Goal: Task Accomplishment & Management: Use online tool/utility

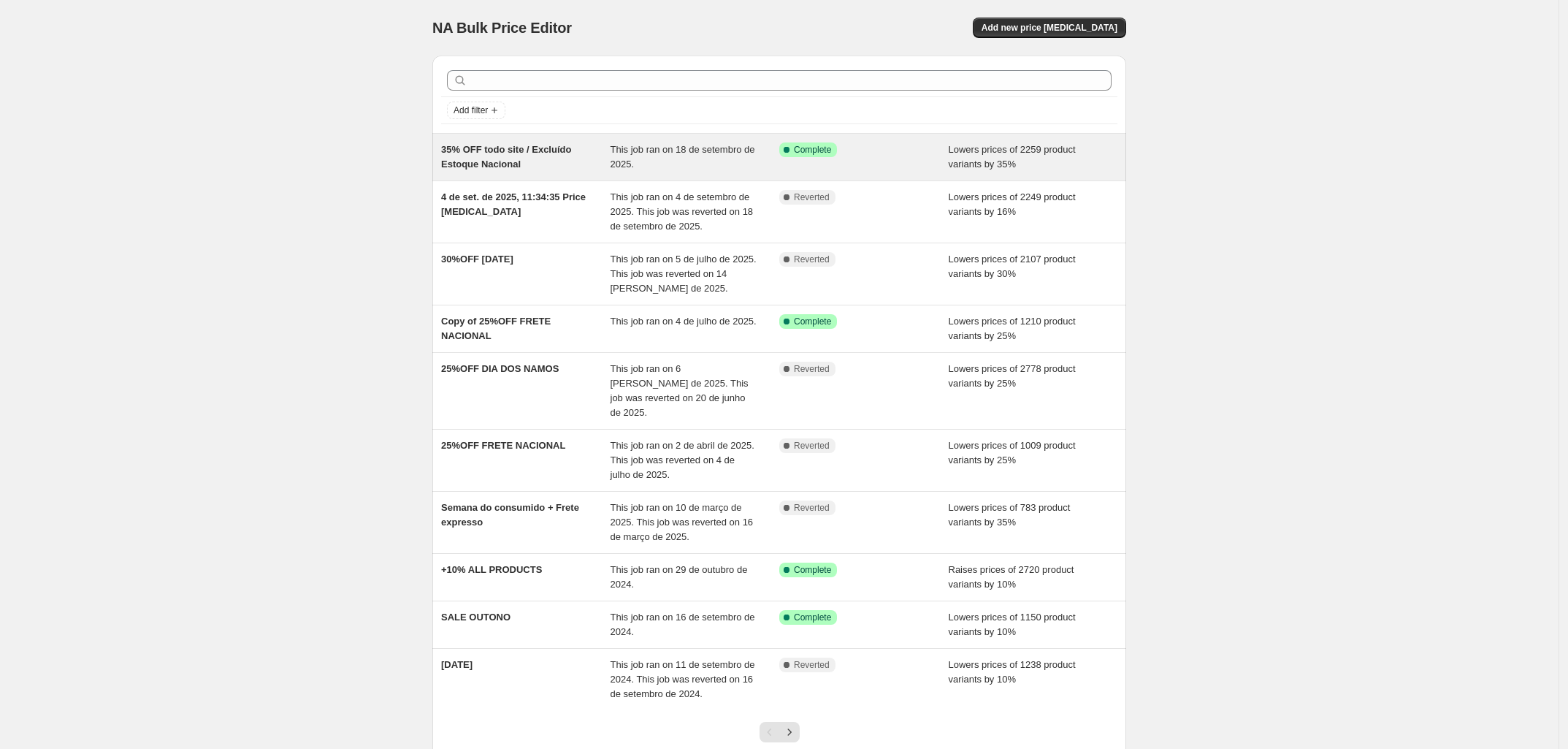
click at [506, 149] on span "35% OFF todo site / Excluído Estoque Nacional" at bounding box center [506, 157] width 130 height 25
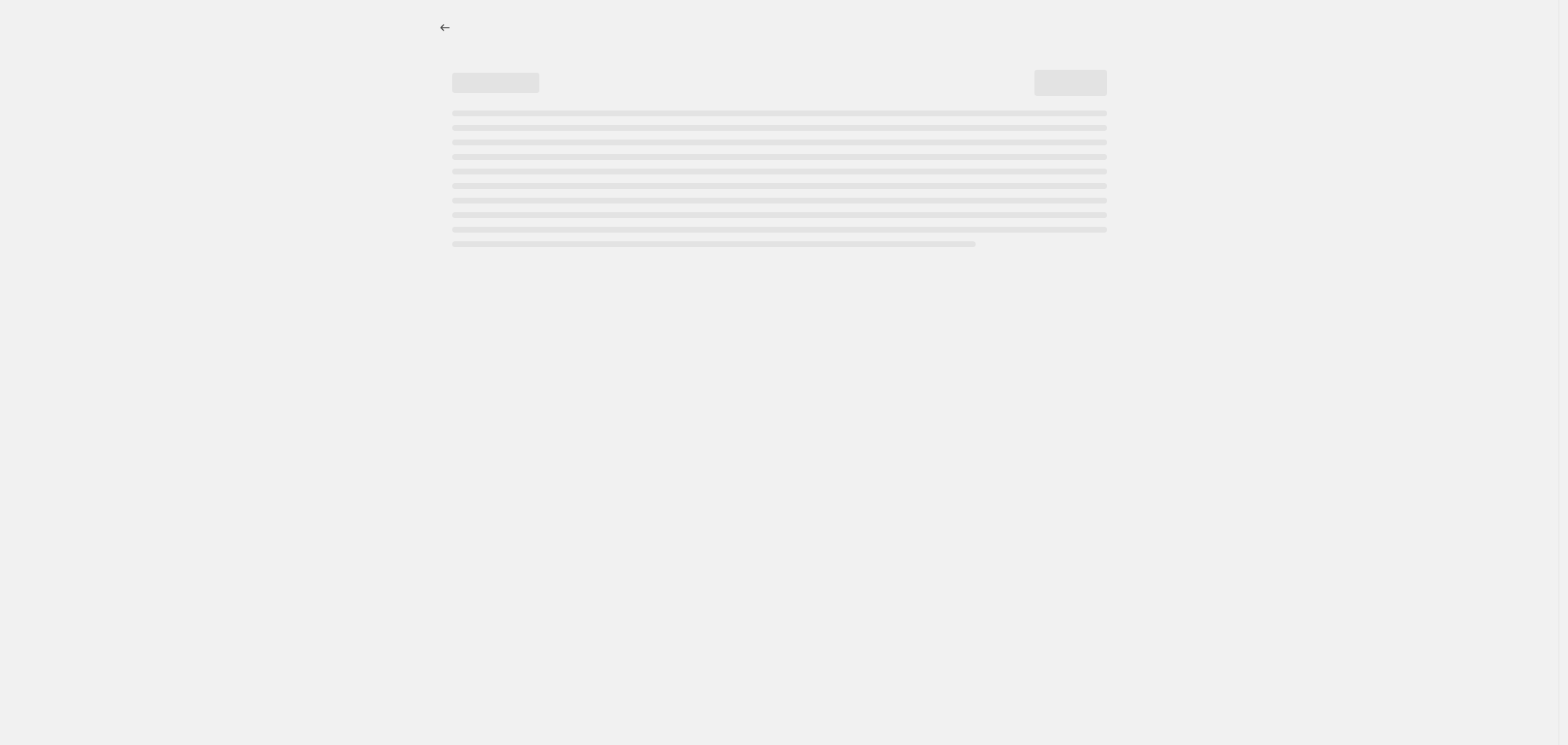
select select "percentage"
select select "tag"
select select "not_equal"
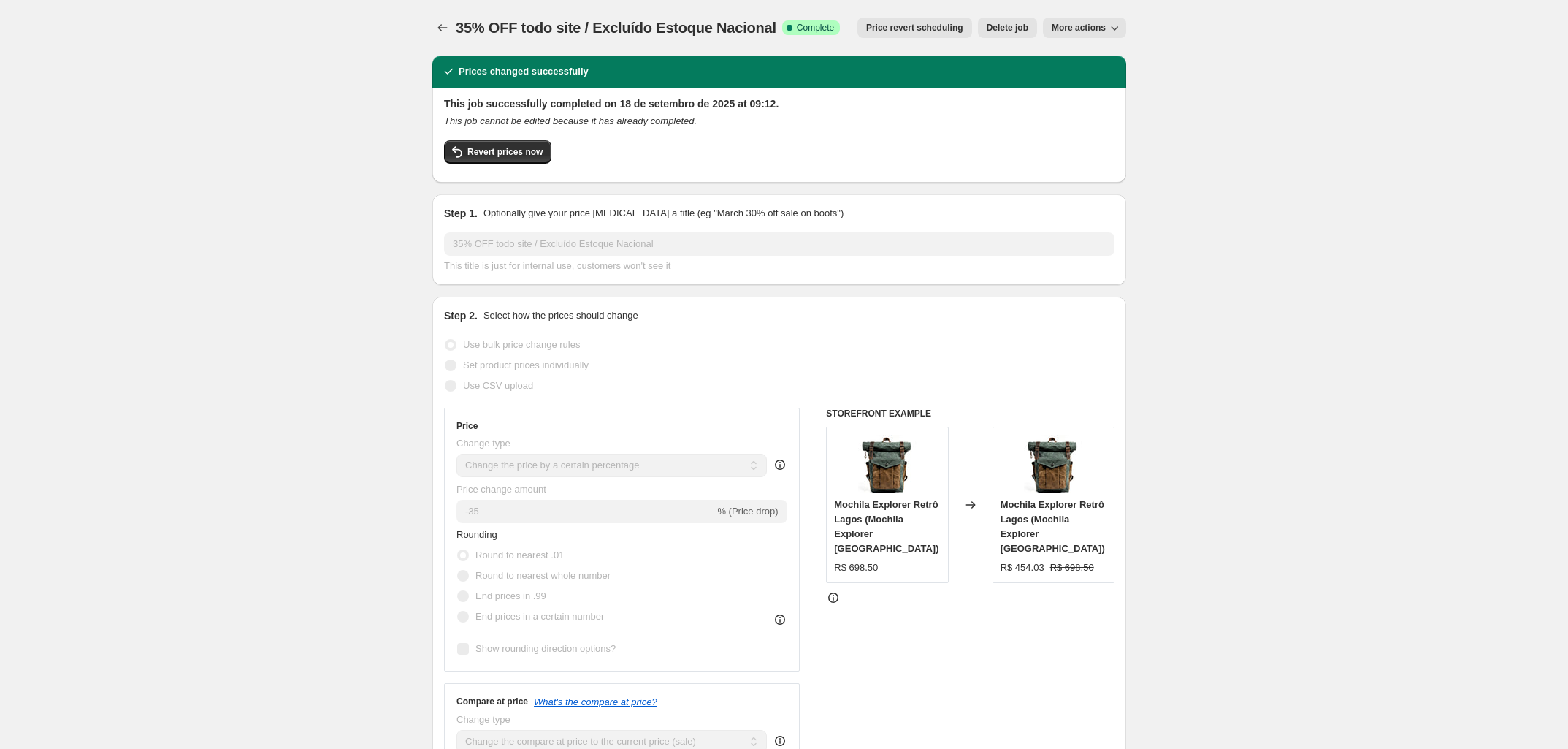
click at [1084, 32] on span "More actions" at bounding box center [1079, 27] width 54 height 12
click at [1112, 59] on span "Copy to new job" at bounding box center [1092, 57] width 68 height 11
select select "percentage"
select select "tag"
select select "not_equal"
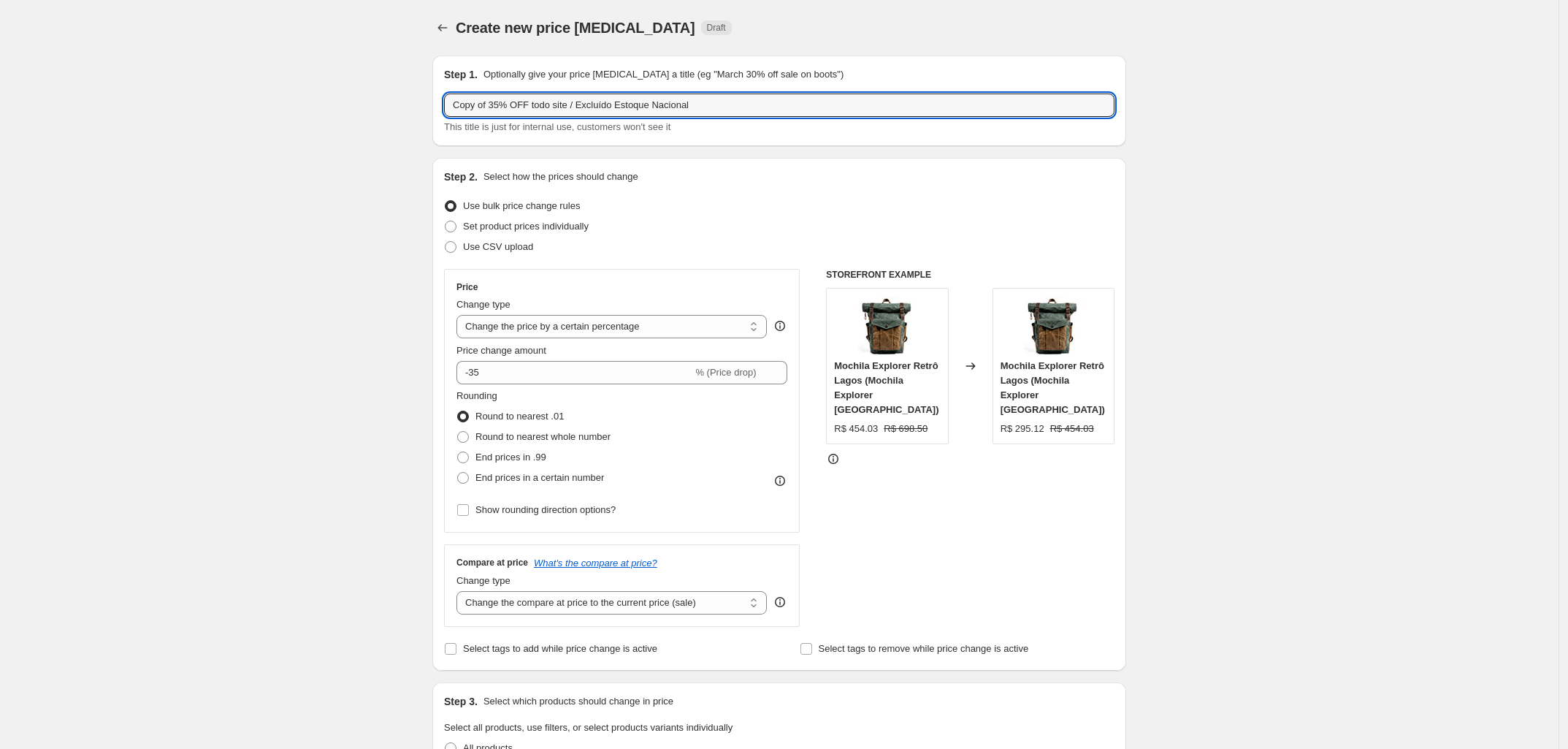
drag, startPoint x: 498, startPoint y: 106, endPoint x: 358, endPoint y: 111, distance: 140.1
click at [459, 110] on input "15% OFF todo site / Excluído Estoque Nacional" at bounding box center [779, 105] width 670 height 23
click at [466, 100] on input "15% OFF todo site / Excluído Estoque Nacional" at bounding box center [779, 105] width 670 height 23
click at [459, 101] on input "10% OFF todo site / Excluído Estoque Nacional" at bounding box center [779, 105] width 670 height 23
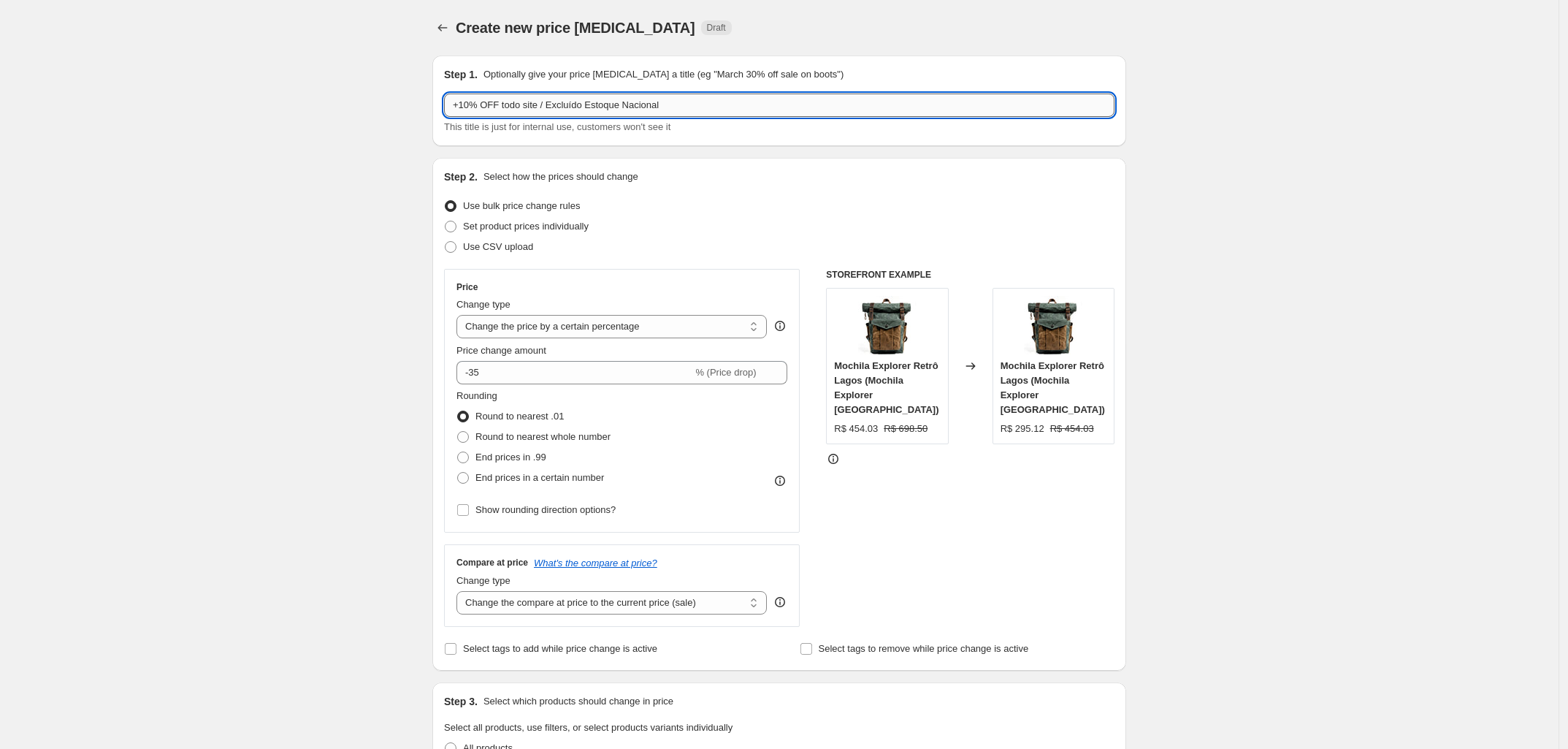
drag, startPoint x: 585, startPoint y: 106, endPoint x: 499, endPoint y: 106, distance: 86.0
click at [499, 106] on input "+10% OFF todo site / Excluído Estoque Nacional" at bounding box center [779, 105] width 670 height 23
type input "+10% OFF Estoque Nacional"
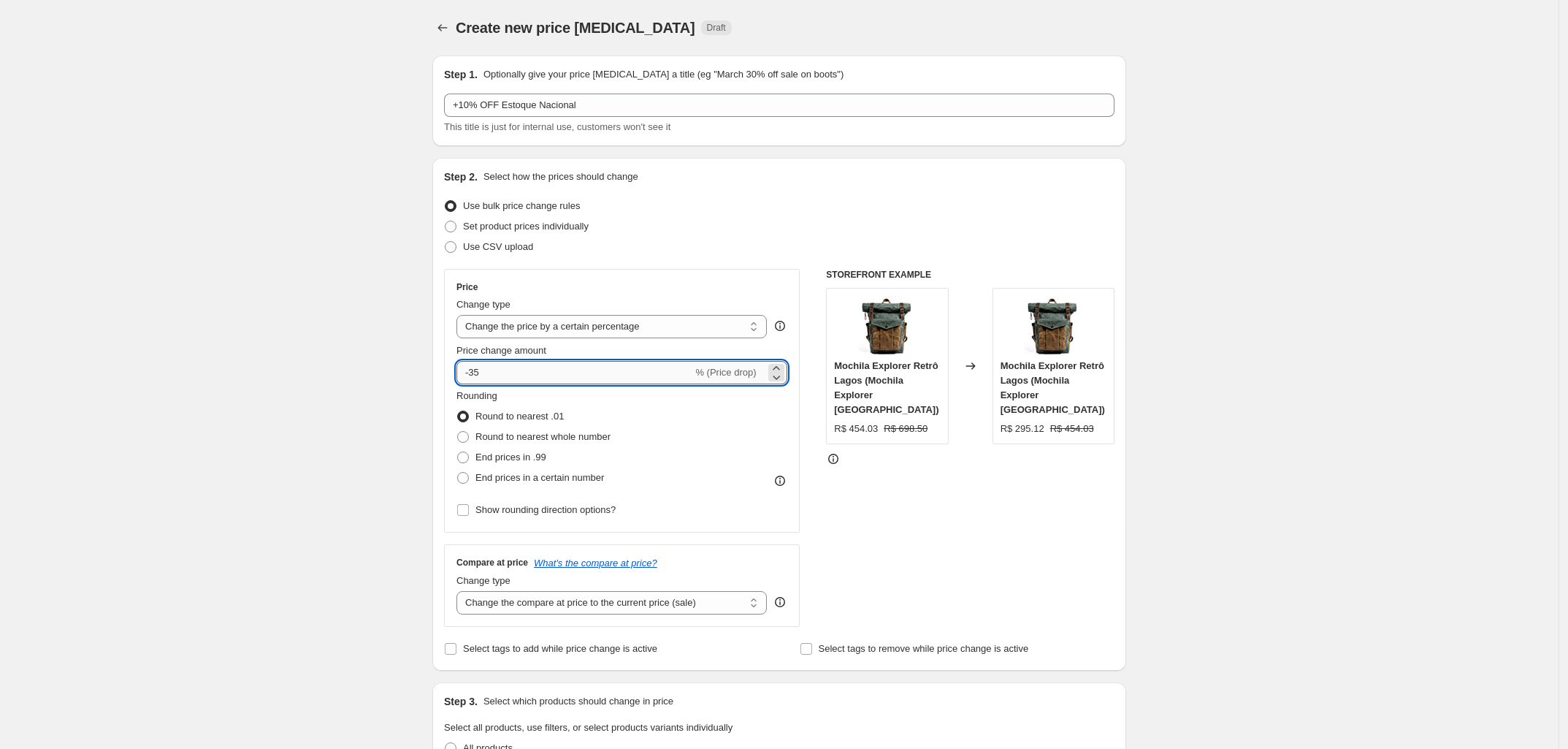
click at [516, 373] on input "-35" at bounding box center [575, 373] width 236 height 23
drag, startPoint x: 516, startPoint y: 373, endPoint x: 474, endPoint y: 371, distance: 42.0
click at [474, 371] on input "-35" at bounding box center [575, 373] width 236 height 23
type input "-10"
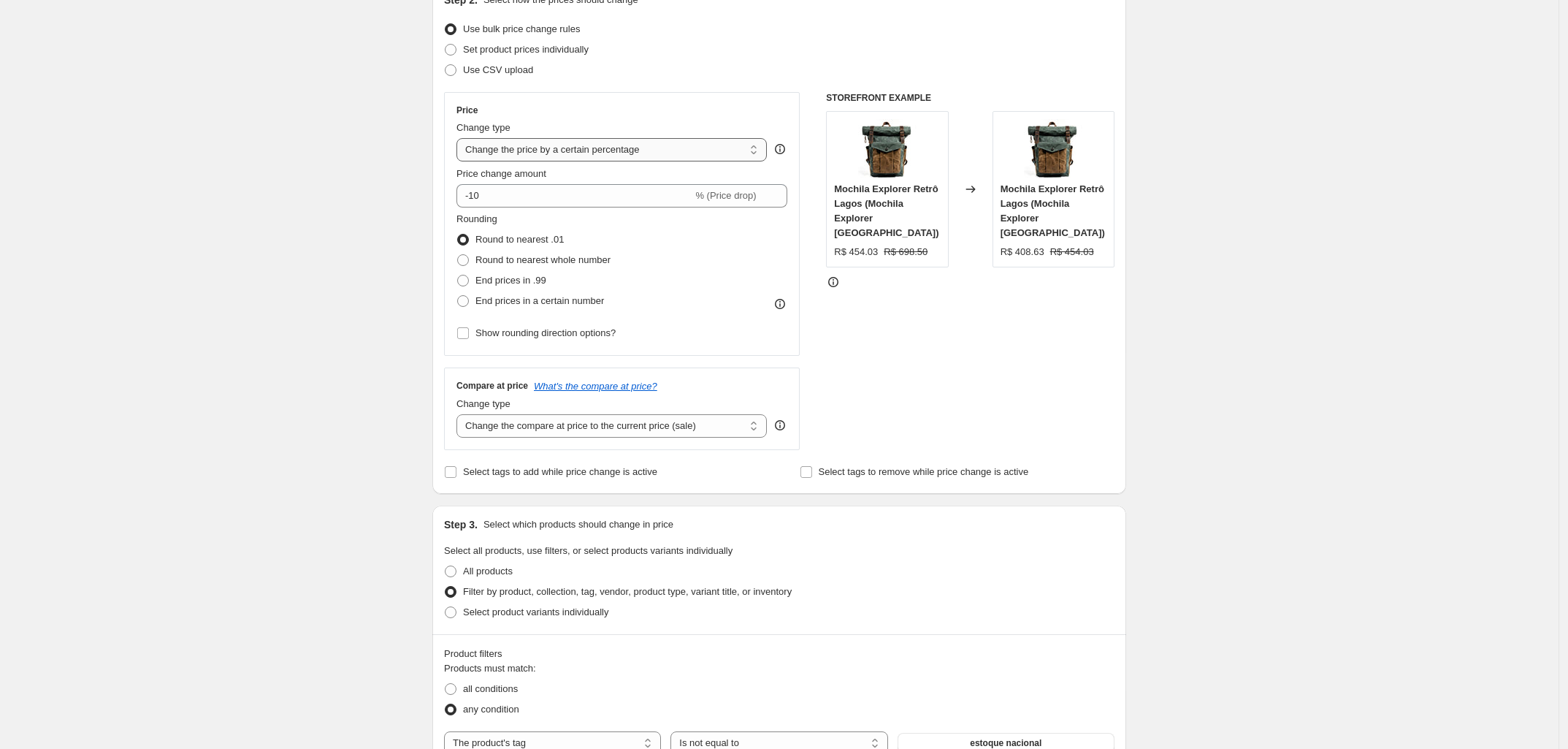
scroll to position [457, 0]
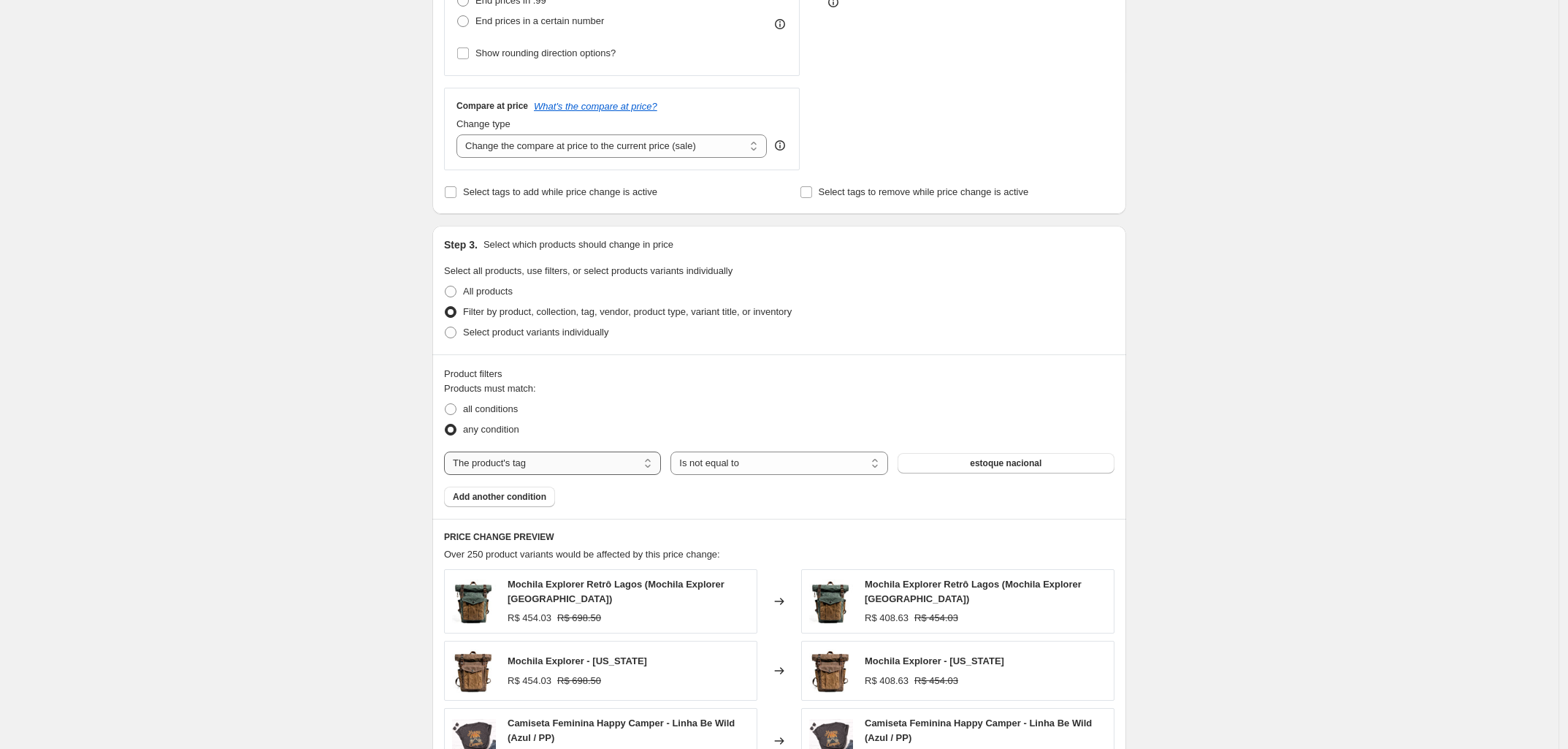
click at [572, 466] on select "The product The product's collection The product's tag The product's vendor The…" at bounding box center [552, 463] width 217 height 23
select select "collection"
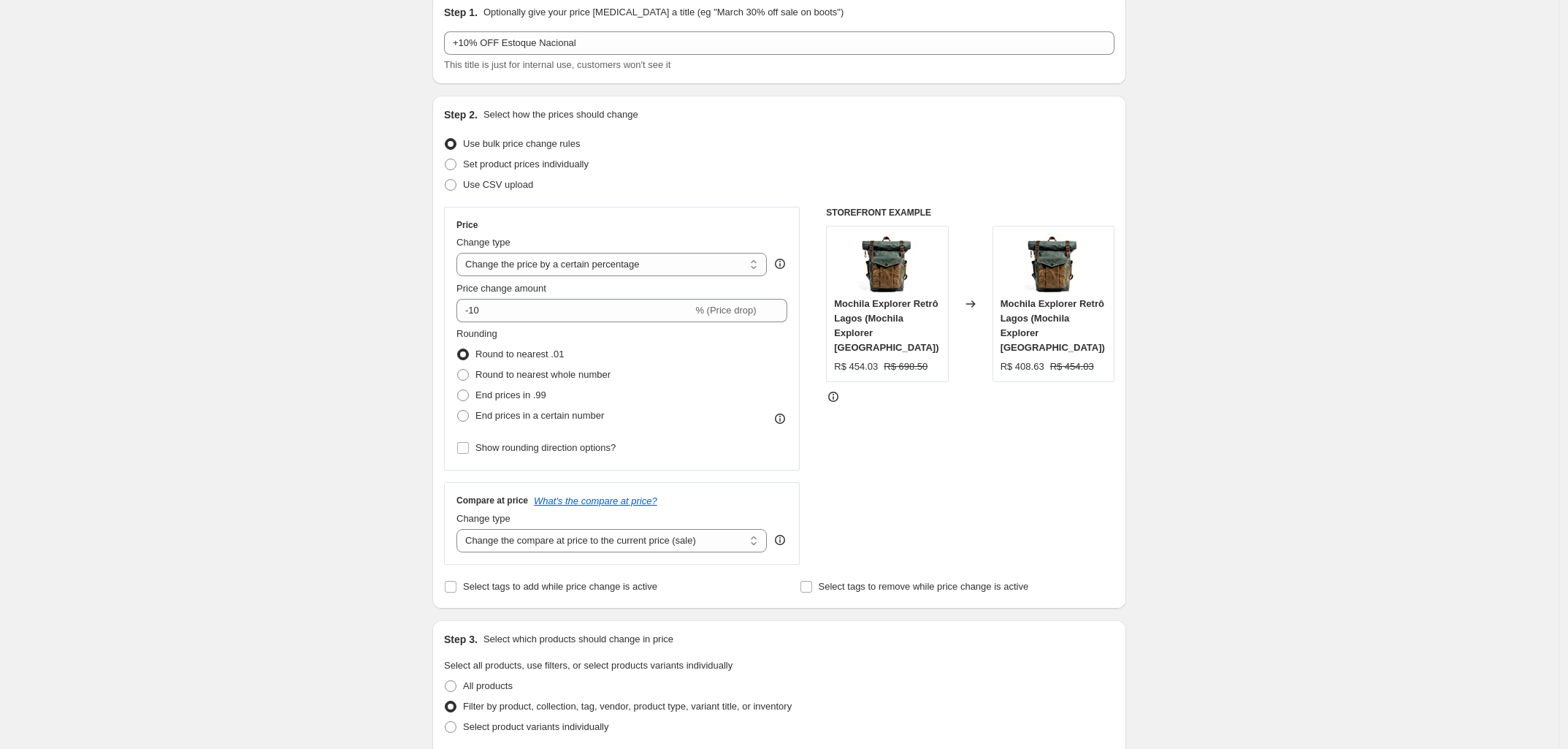
scroll to position [0, 0]
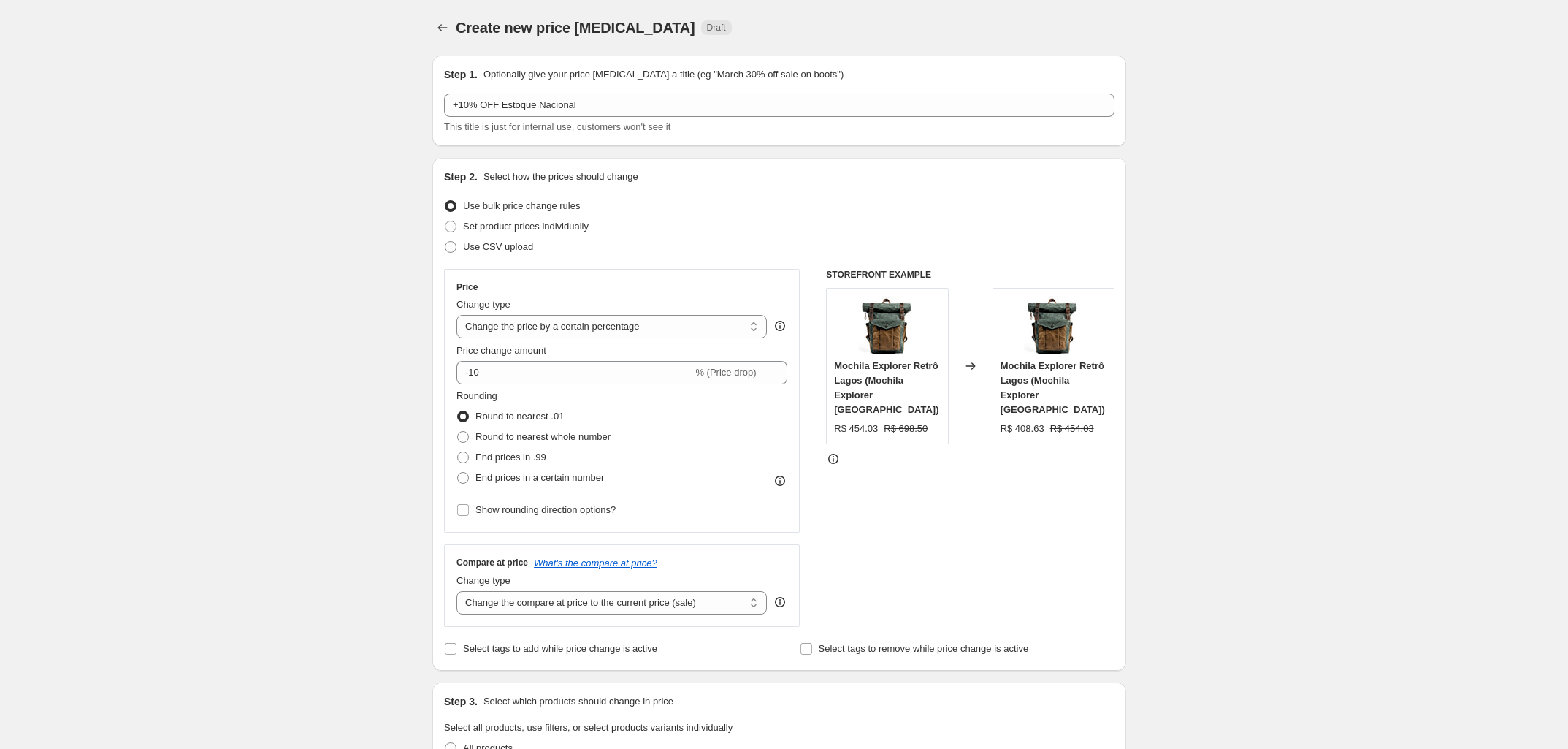
drag, startPoint x: 245, startPoint y: 412, endPoint x: 384, endPoint y: 122, distance: 321.6
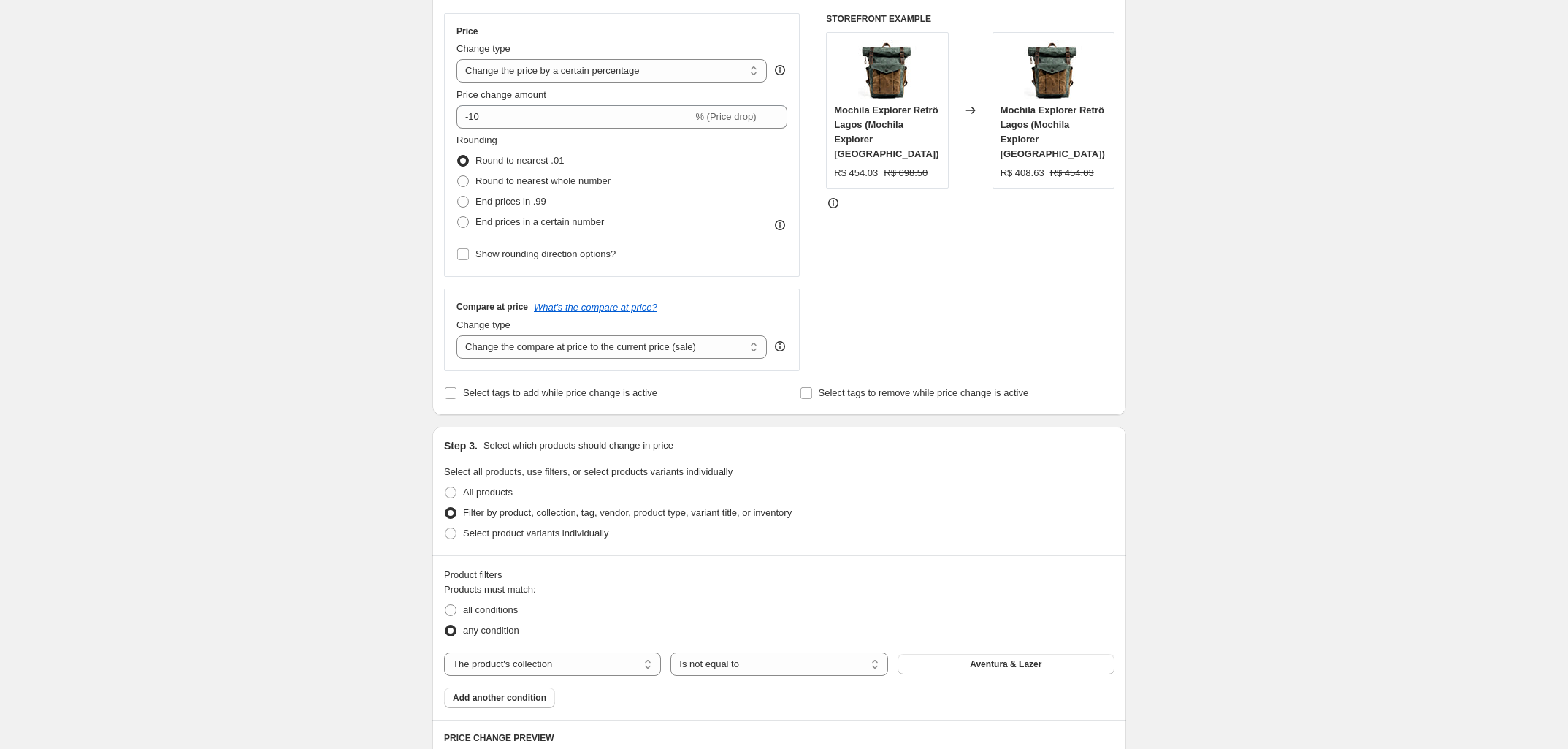
scroll to position [365, 0]
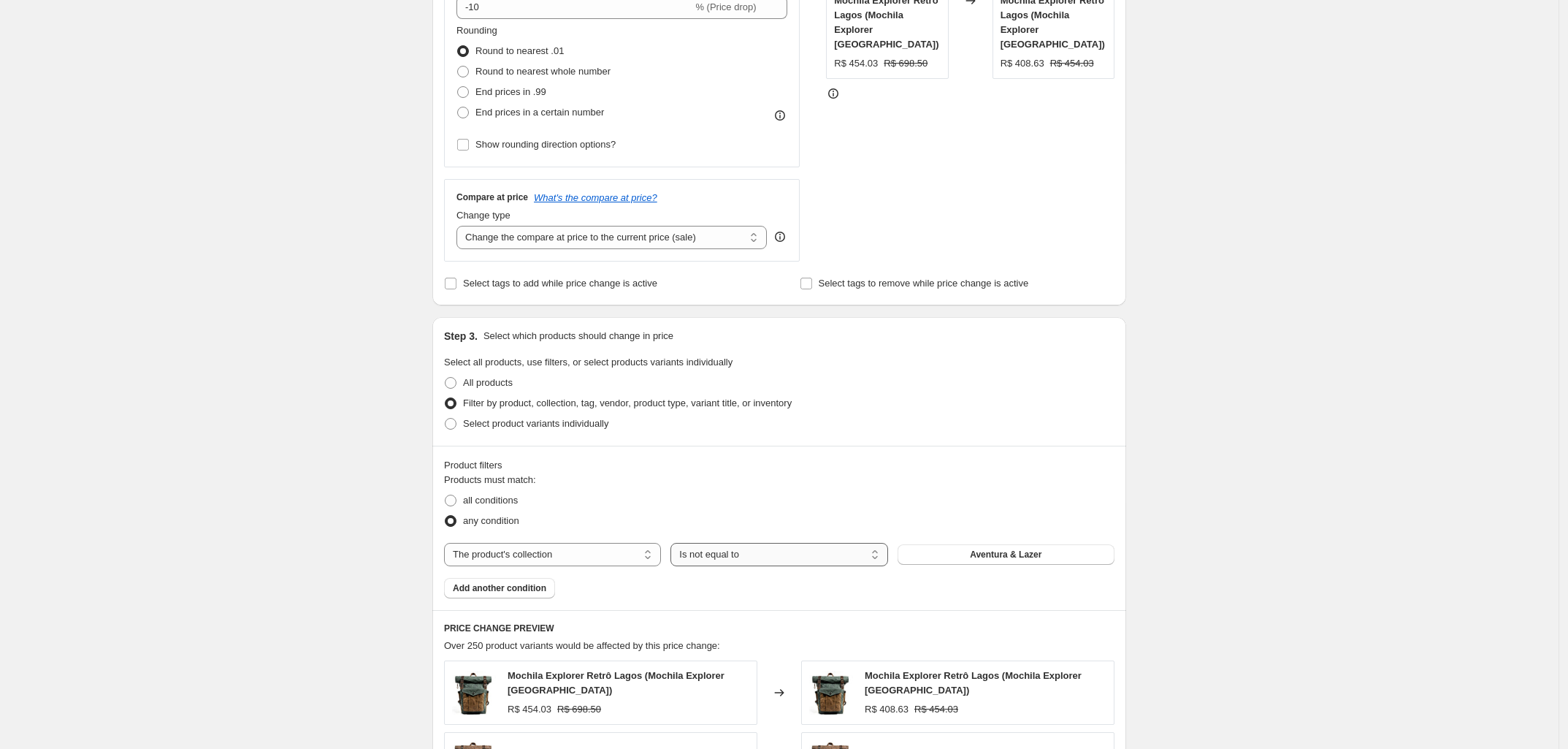
click at [782, 558] on select "Is equal to Is not equal to" at bounding box center [778, 555] width 217 height 23
select select "equal"
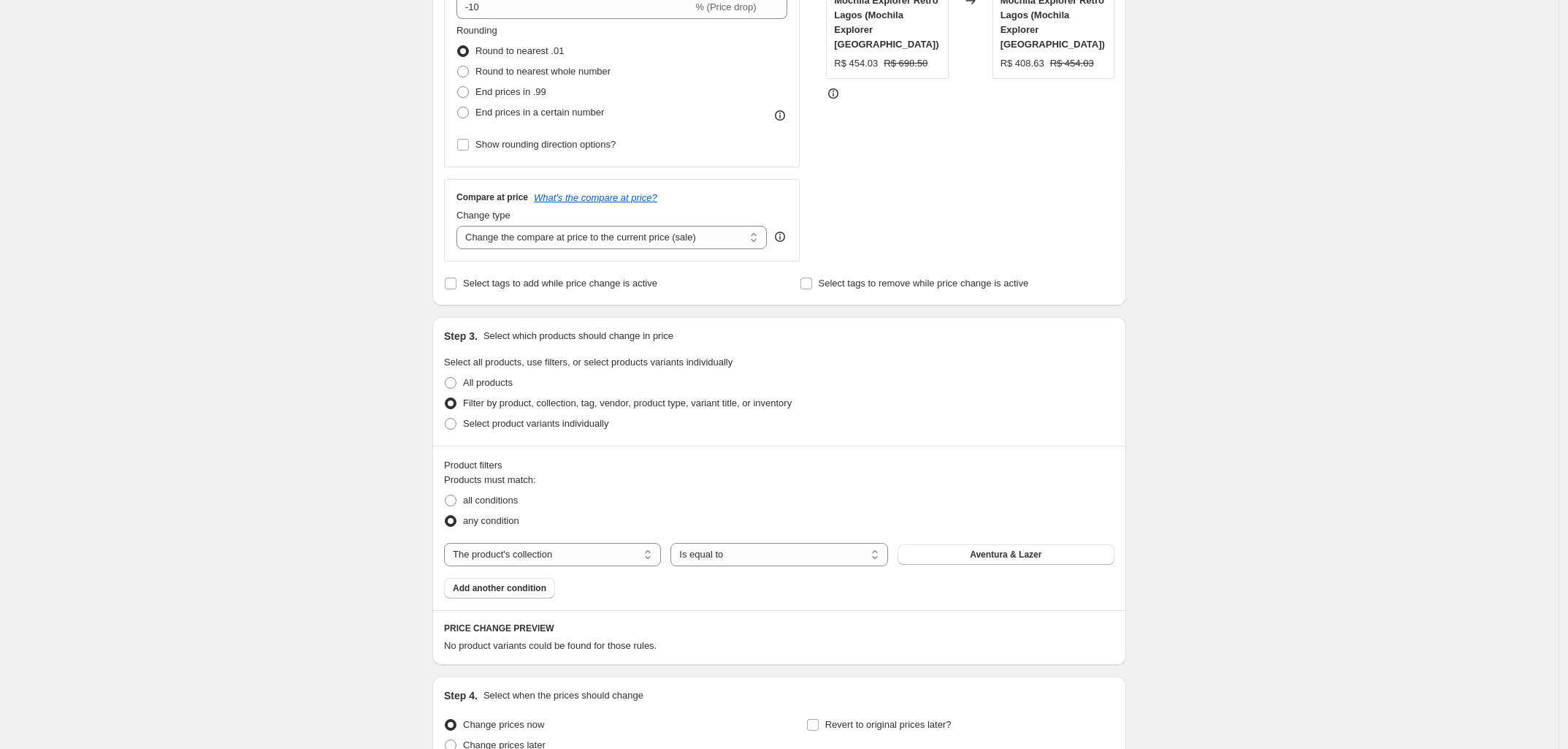
click at [997, 565] on button "Aventura & Lazer" at bounding box center [1006, 554] width 217 height 21
click at [582, 558] on select "The product The product's collection The product's tag The product's vendor The…" at bounding box center [552, 555] width 217 height 23
select select "vendor"
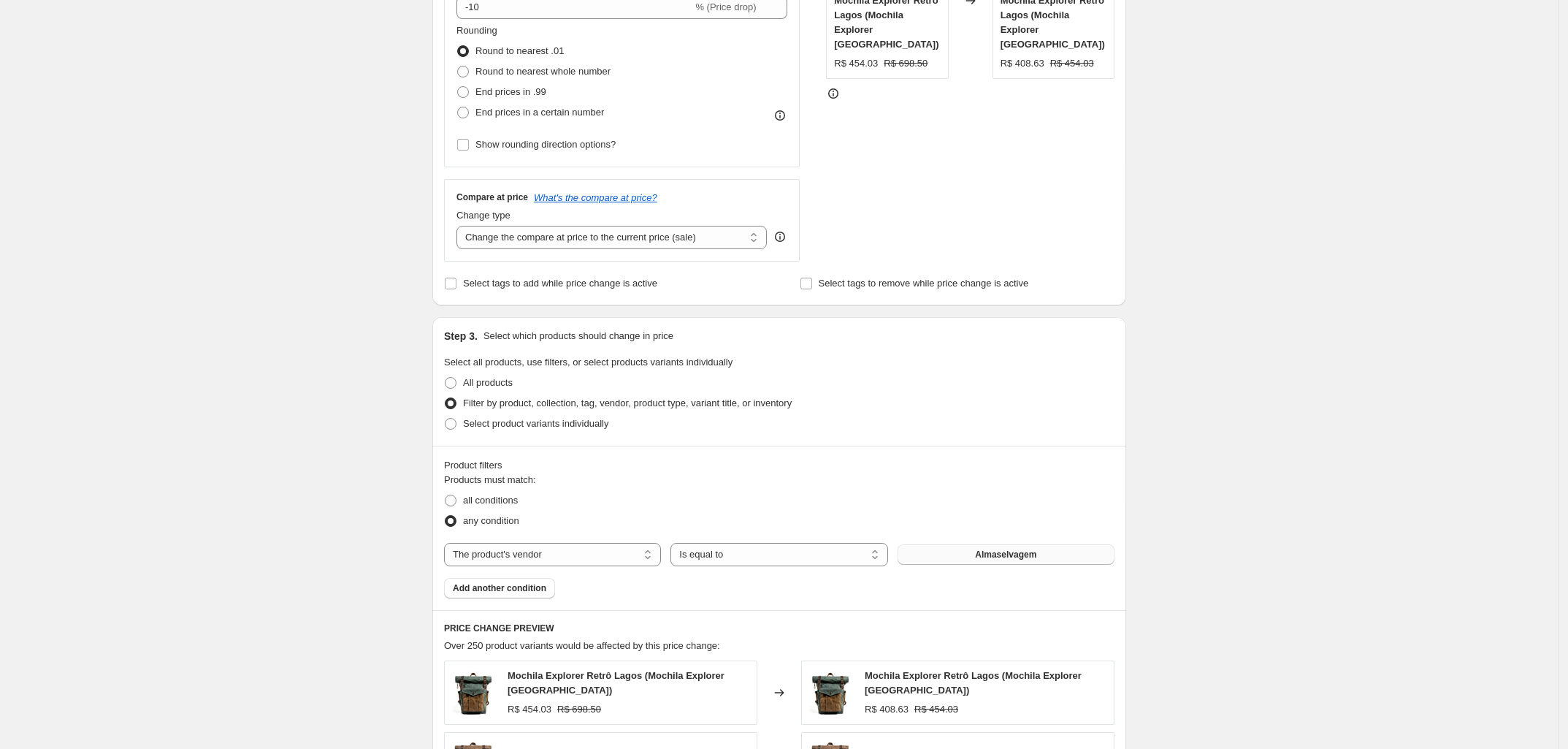
click at [1002, 562] on button "Almaselvagem" at bounding box center [1006, 554] width 217 height 21
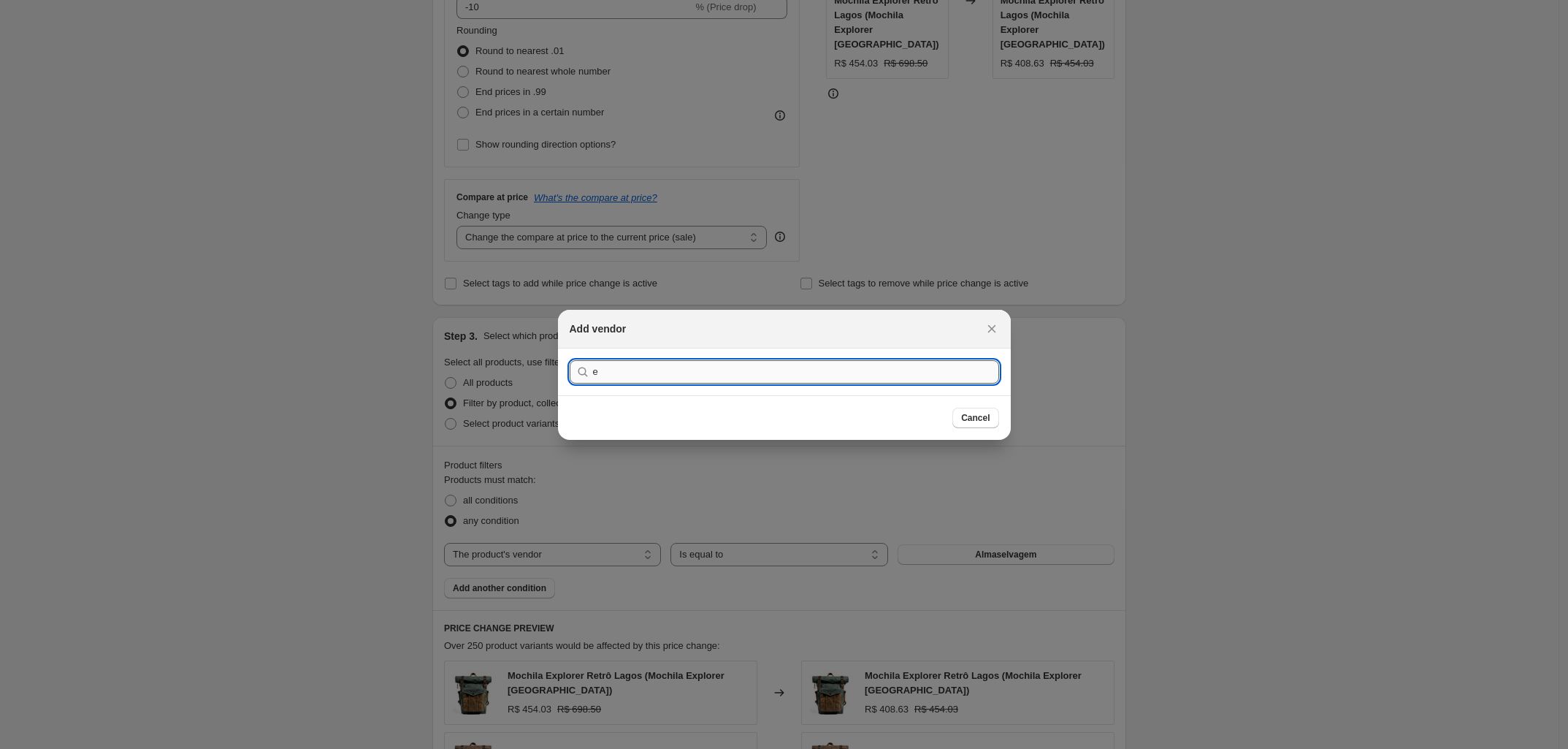
click at [701, 373] on input "e" at bounding box center [796, 372] width 406 height 23
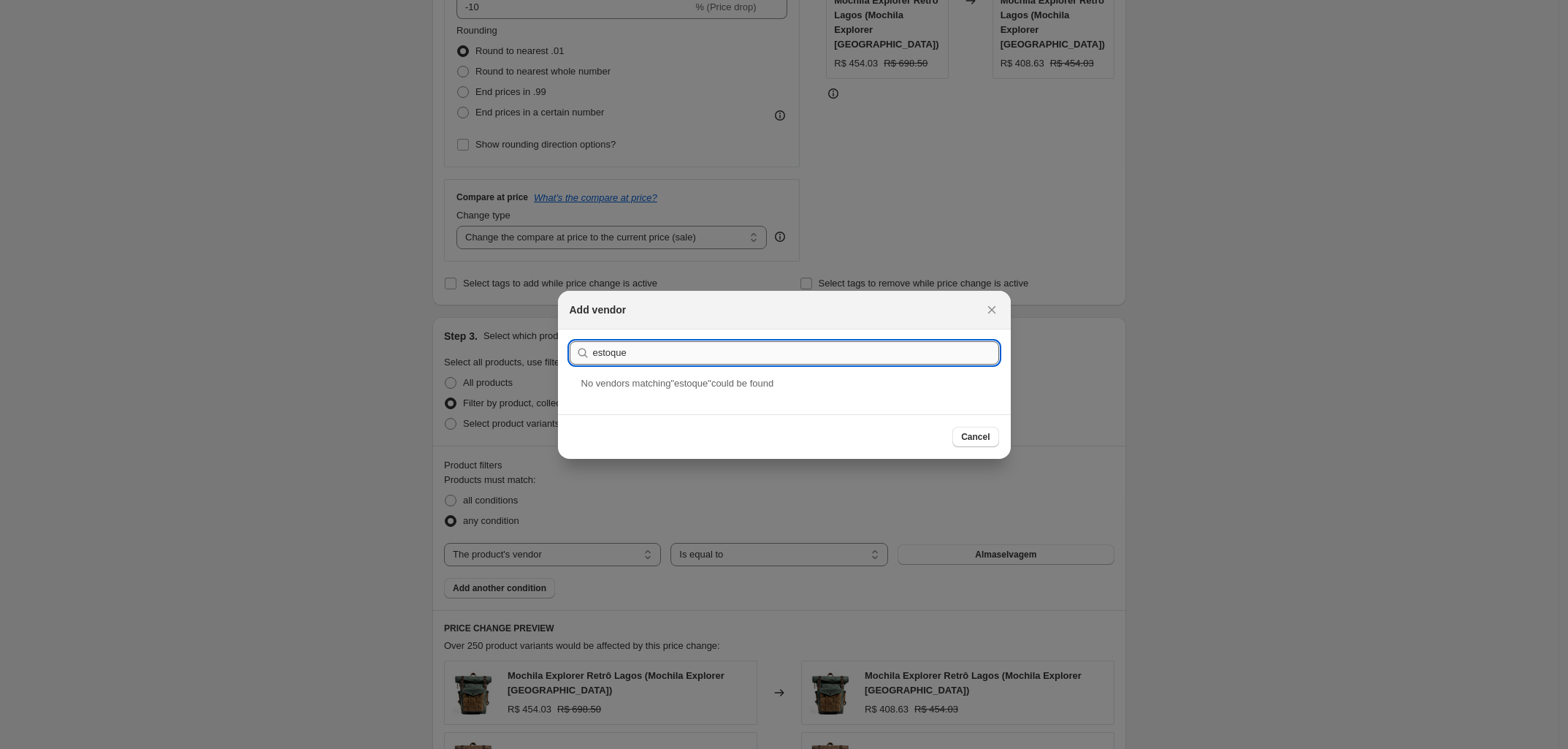
click at [658, 343] on input "estoque" at bounding box center [796, 353] width 406 height 23
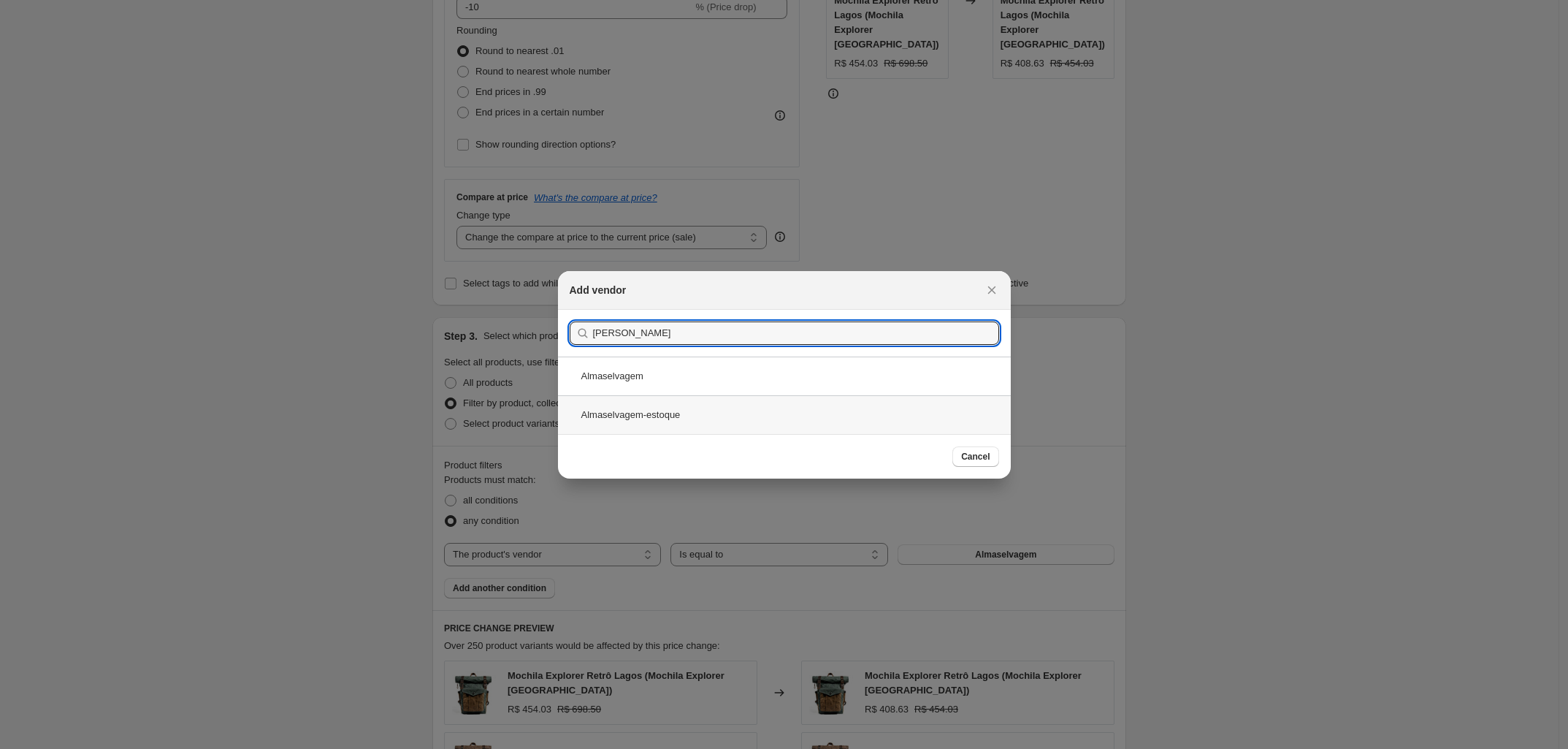
type input "Alma"
click at [641, 420] on div "Almaselvagem-estoque" at bounding box center [784, 414] width 453 height 39
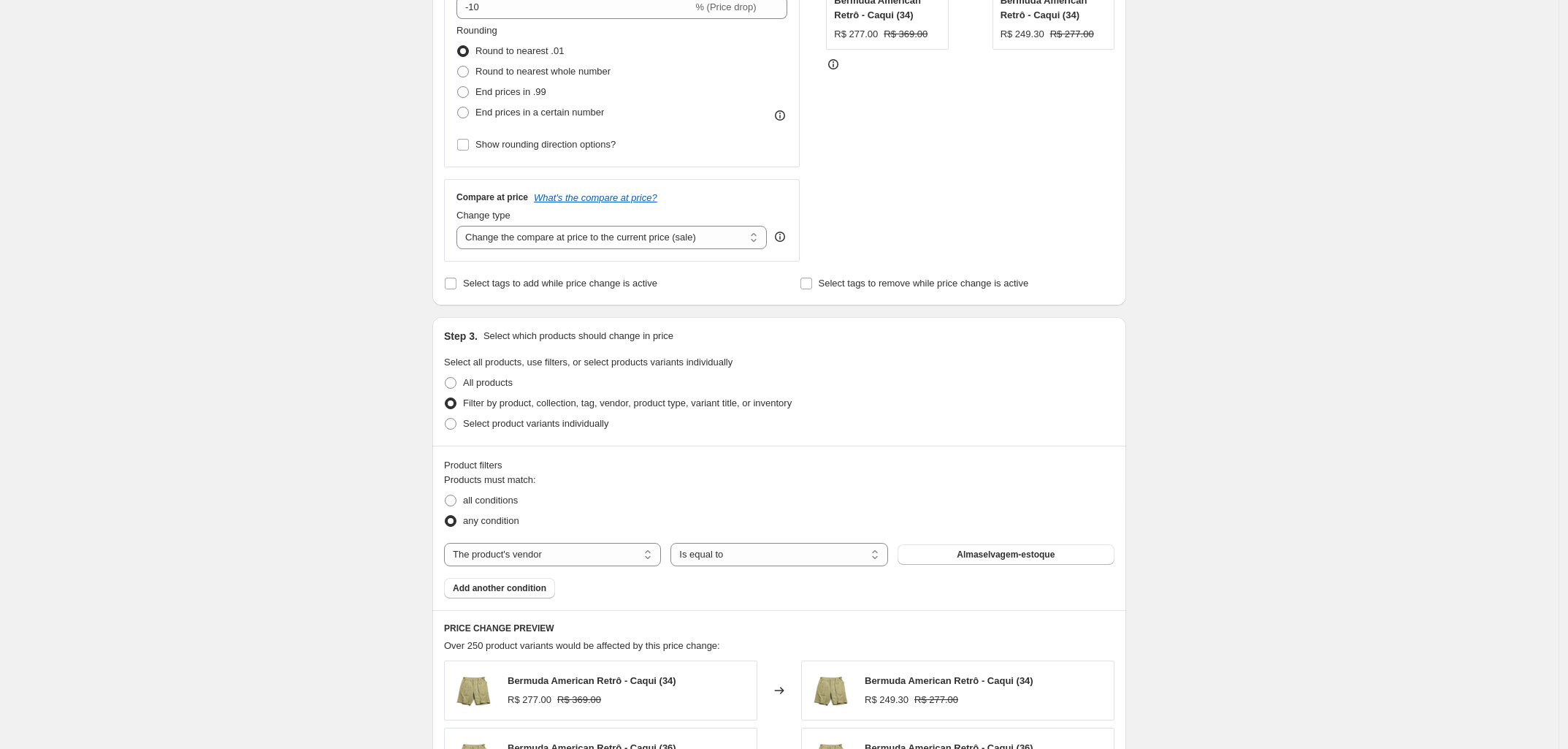
click at [1377, 457] on div "Create new price change job. This page is ready Create new price change job Dra…" at bounding box center [779, 447] width 1559 height 1625
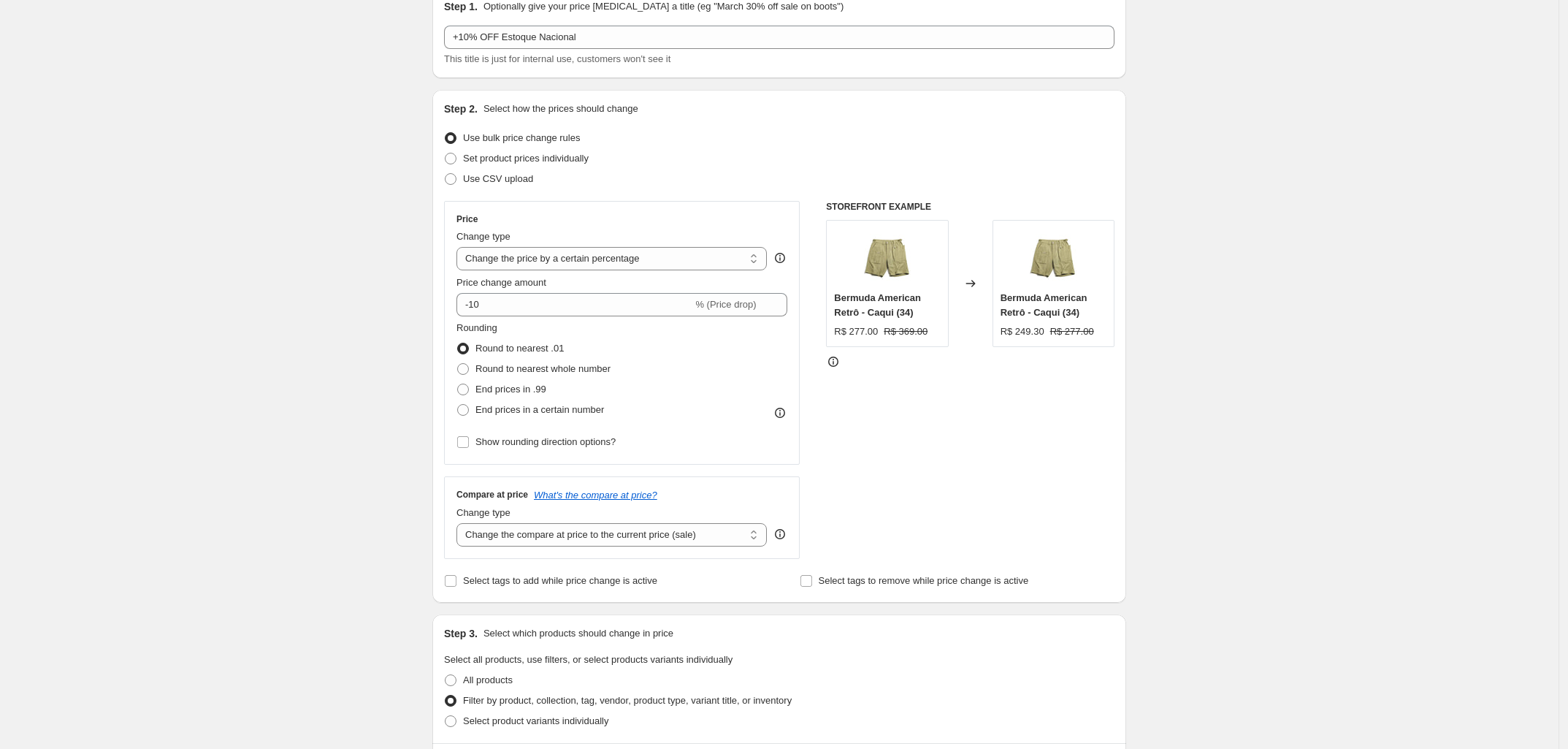
scroll to position [0, 0]
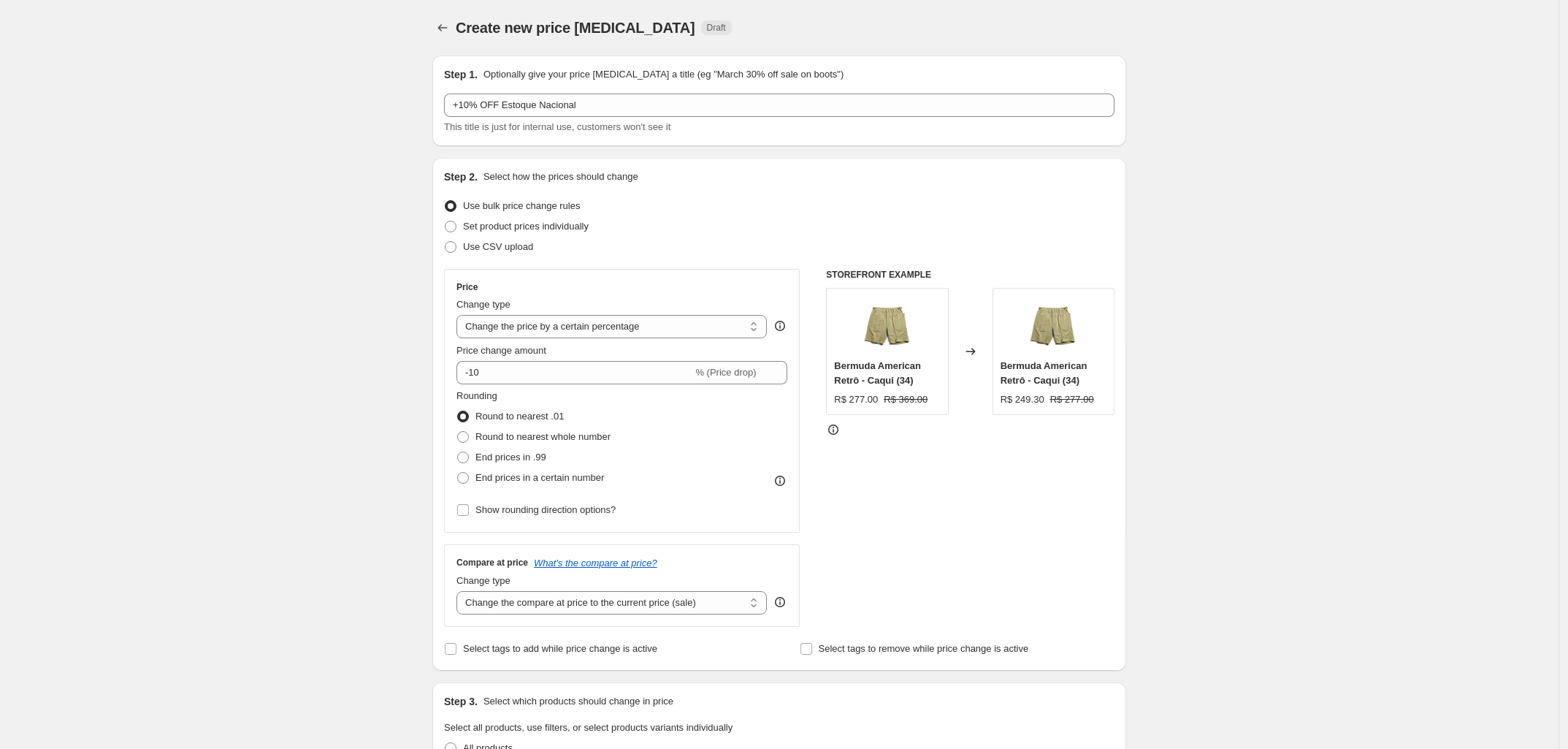
drag, startPoint x: 1516, startPoint y: 629, endPoint x: 1519, endPoint y: 736, distance: 107.0
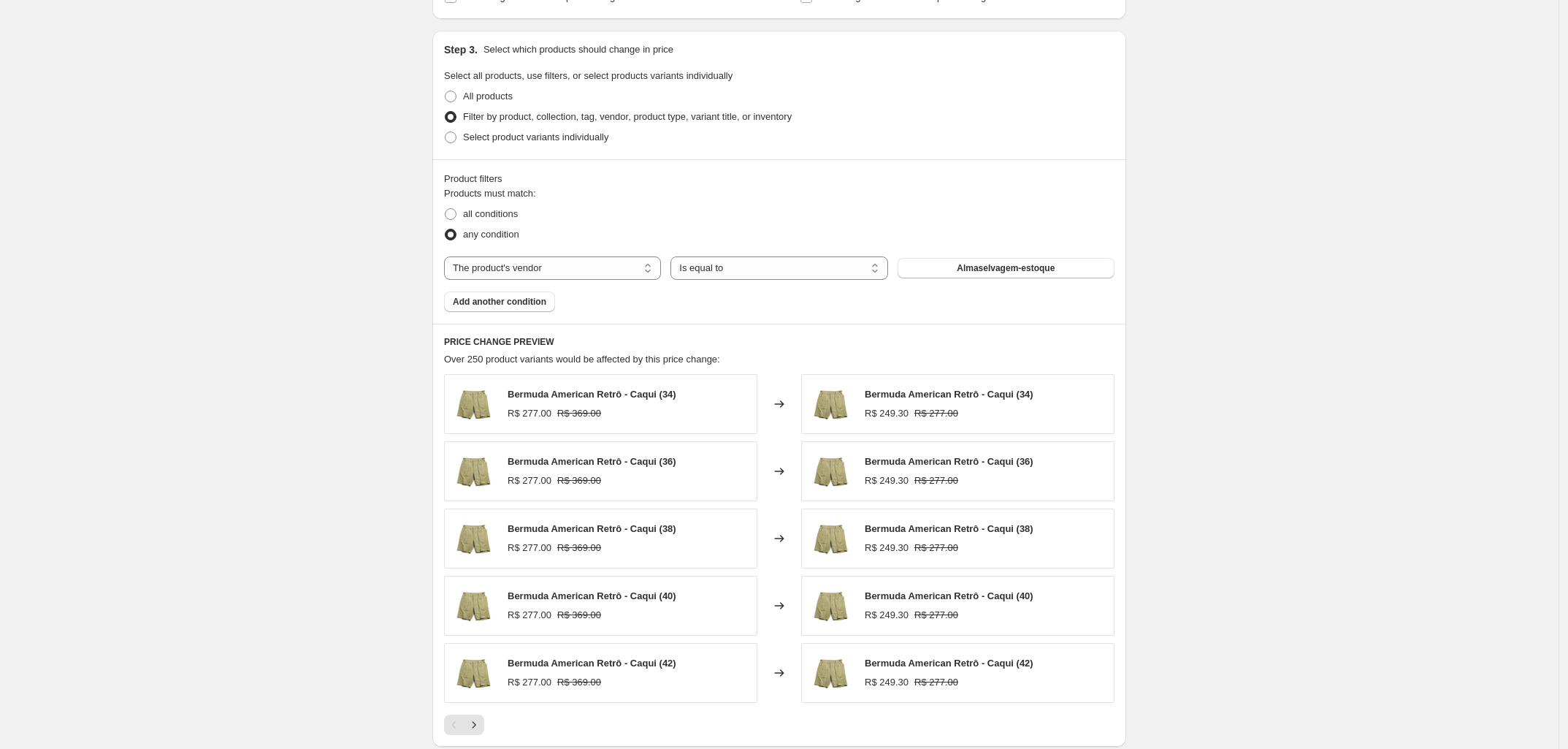
scroll to position [879, 0]
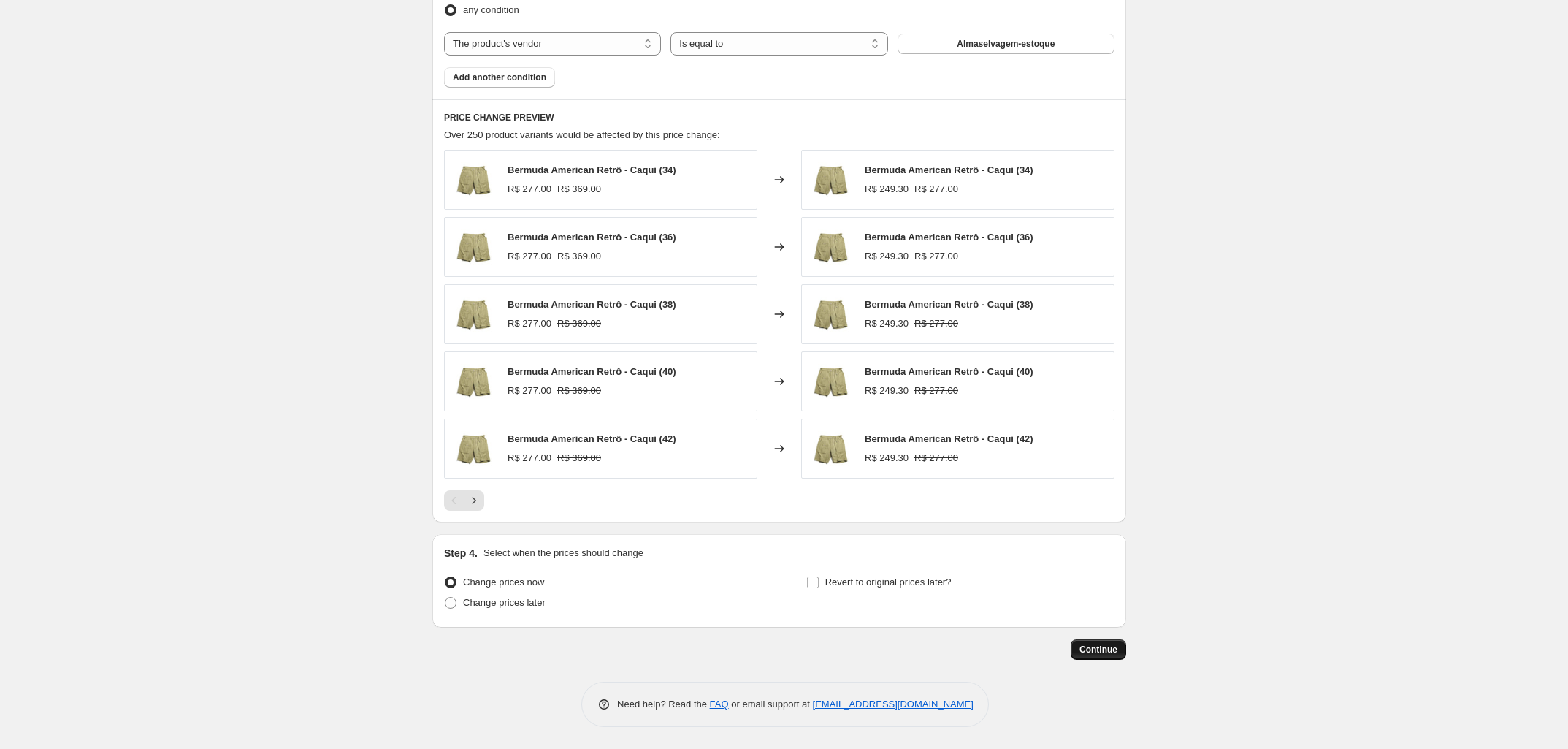
click at [1118, 641] on button "Continue" at bounding box center [1098, 649] width 56 height 21
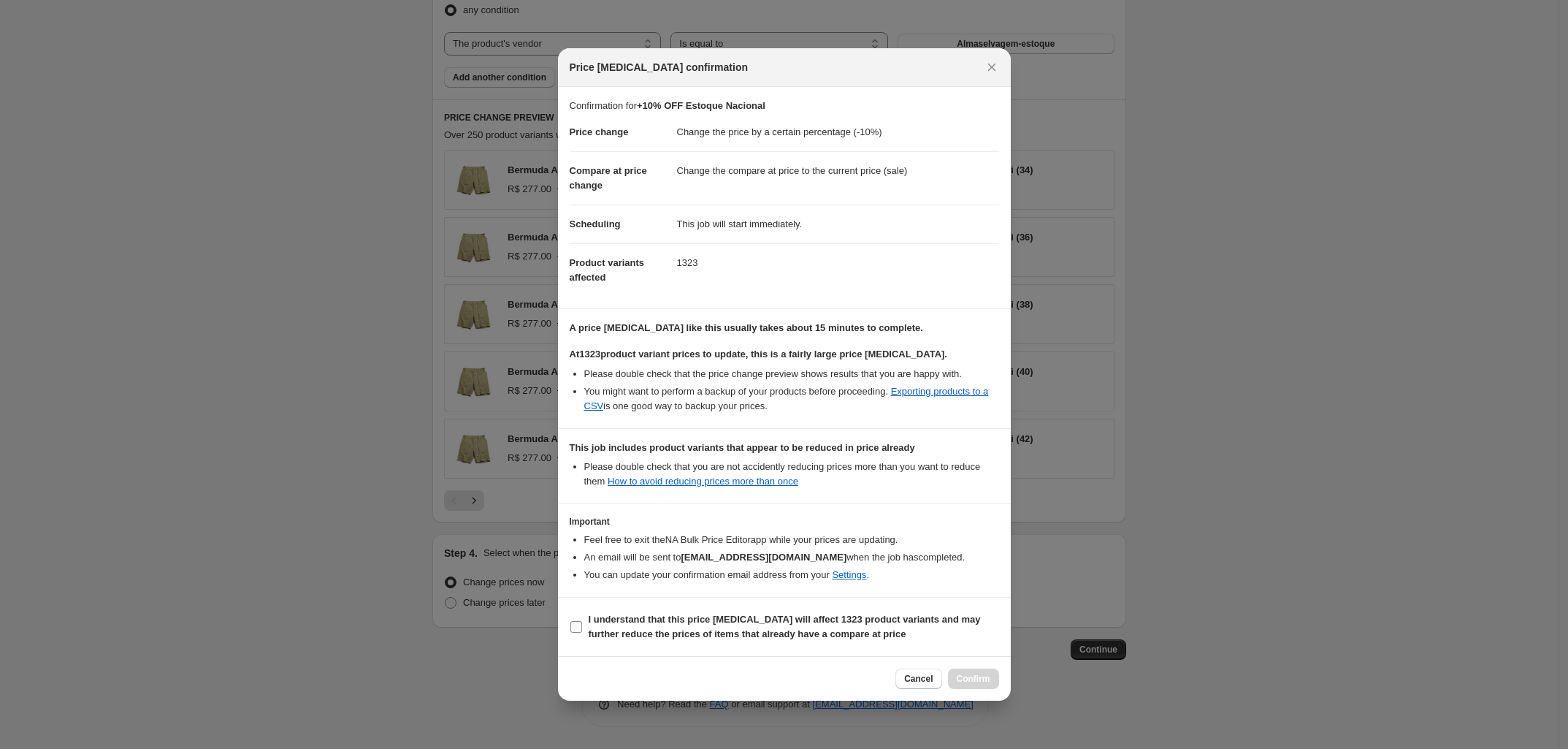
click at [583, 623] on label "I understand that this price change job will affect 1323 product variants and m…" at bounding box center [784, 626] width 430 height 35
click at [582, 623] on input "I understand that this price change job will affect 1323 product variants and m…" at bounding box center [576, 626] width 12 height 12
checkbox input "true"
click at [969, 678] on span "Confirm" at bounding box center [973, 678] width 34 height 12
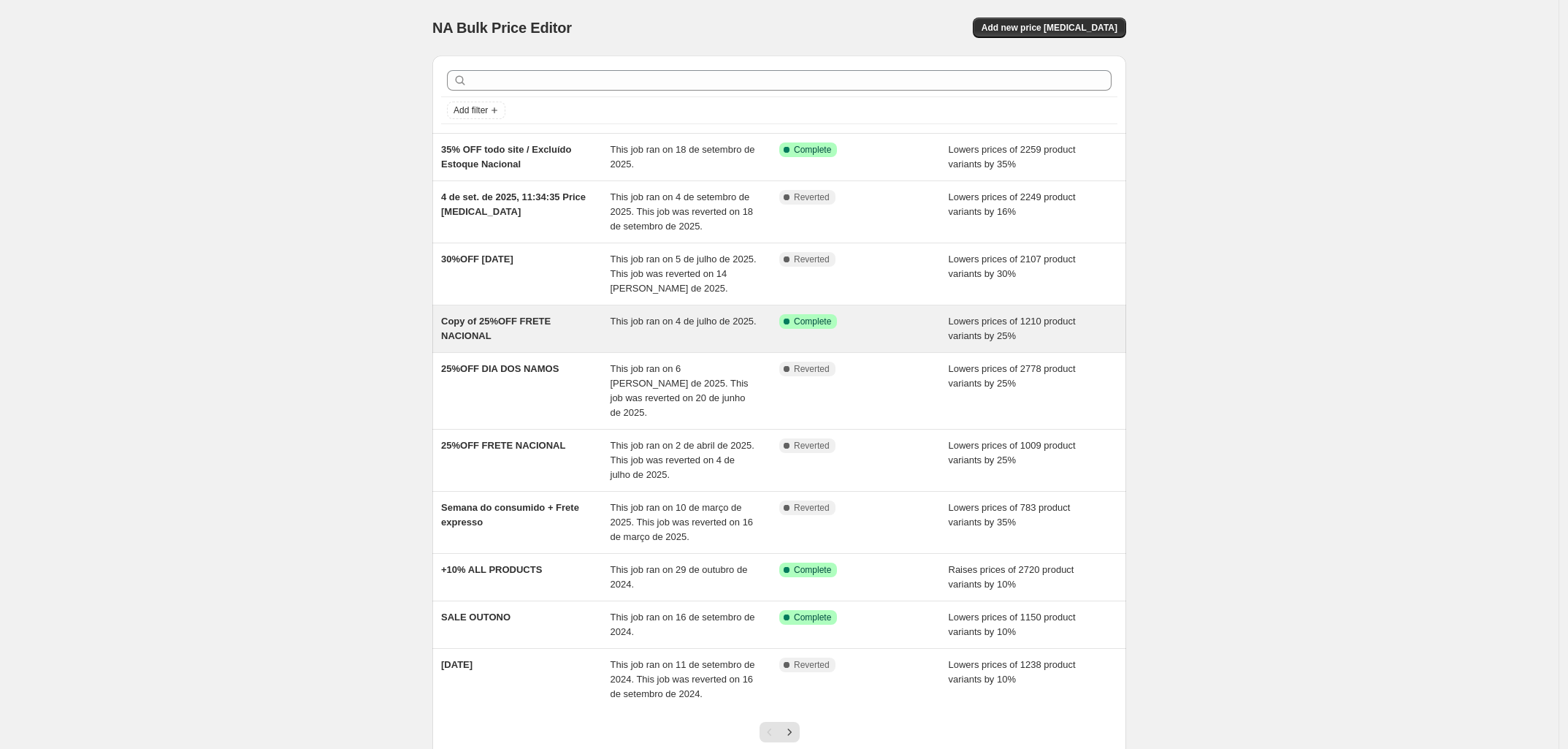
click at [480, 338] on span "Copy of 25%OFF FRETE NACIONAL" at bounding box center [496, 328] width 110 height 25
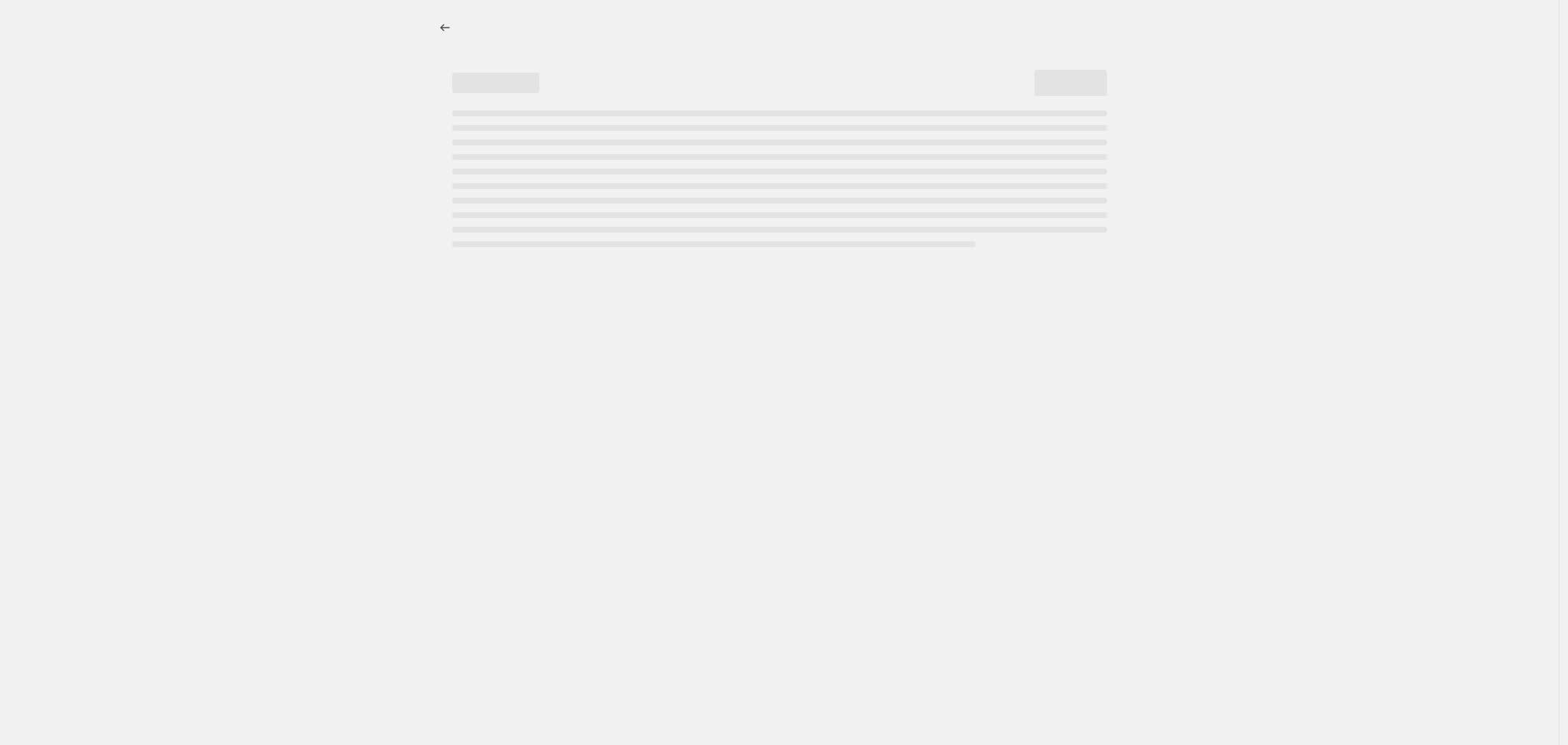
select select "percentage"
select select "vendor"
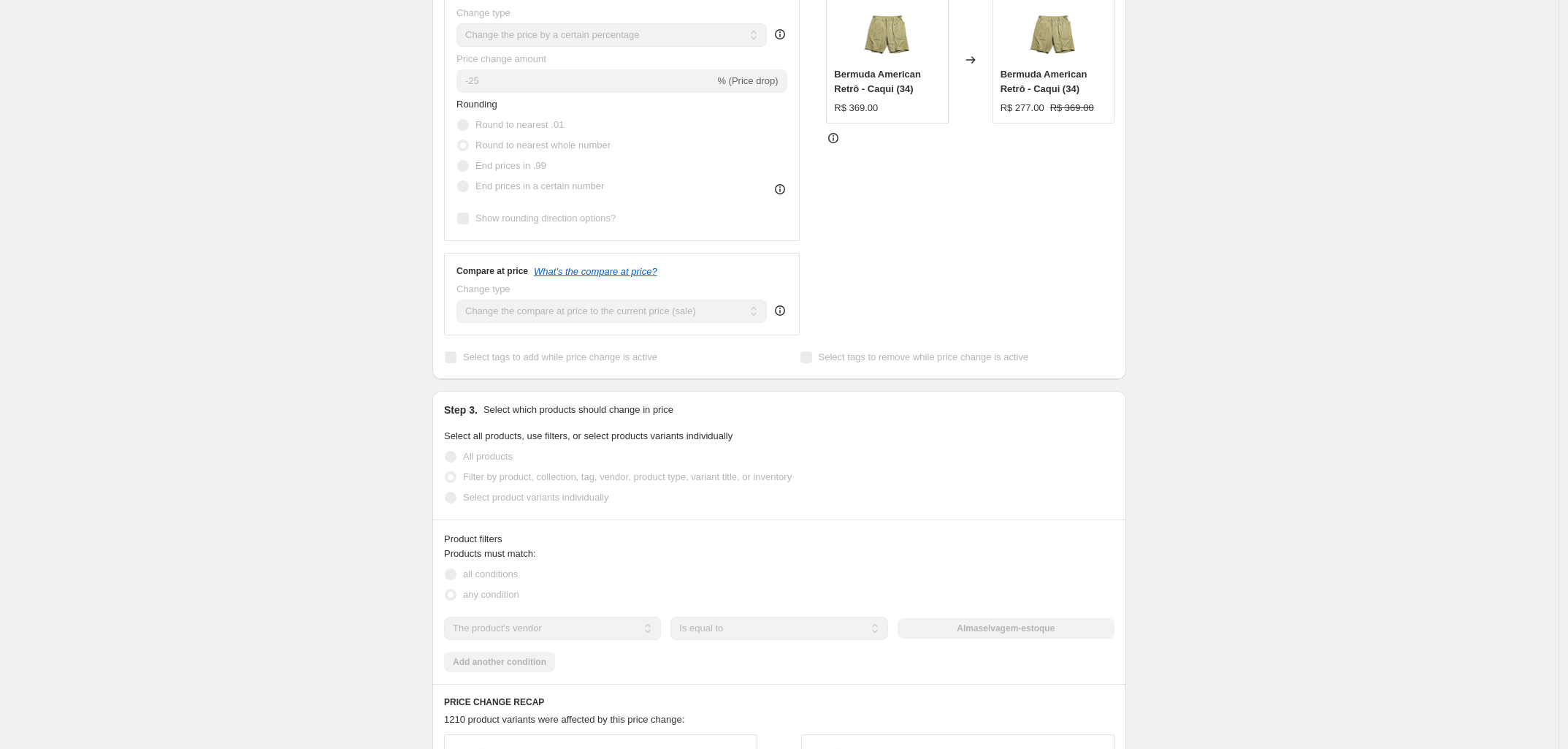
scroll to position [548, 0]
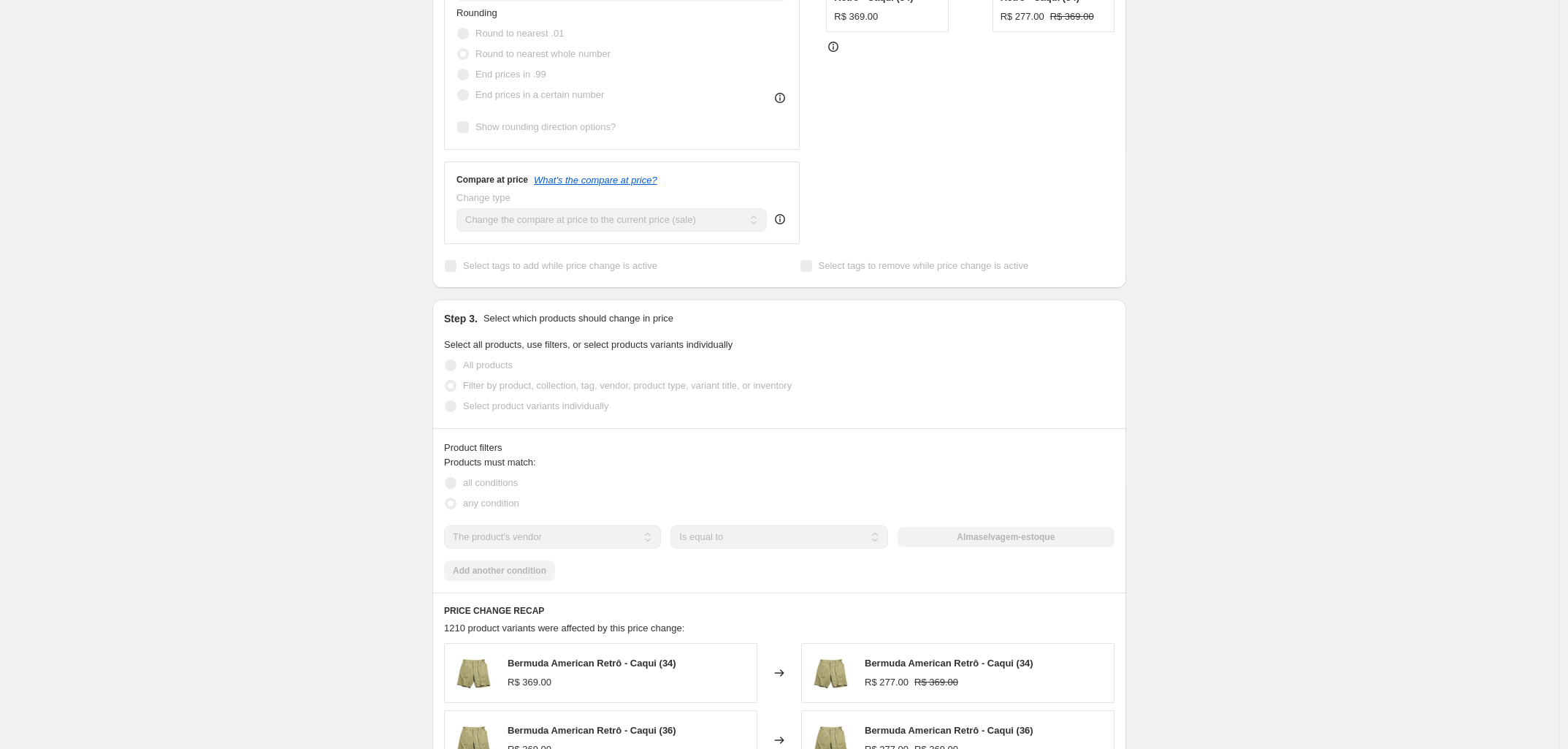
drag, startPoint x: 1063, startPoint y: 510, endPoint x: 984, endPoint y: 504, distance: 79.2
click at [984, 527] on div "Almaselvagem-estoque" at bounding box center [1006, 537] width 217 height 21
click at [980, 527] on div "Almaselvagem-estoque" at bounding box center [1006, 537] width 217 height 21
